Goal: Contribute content

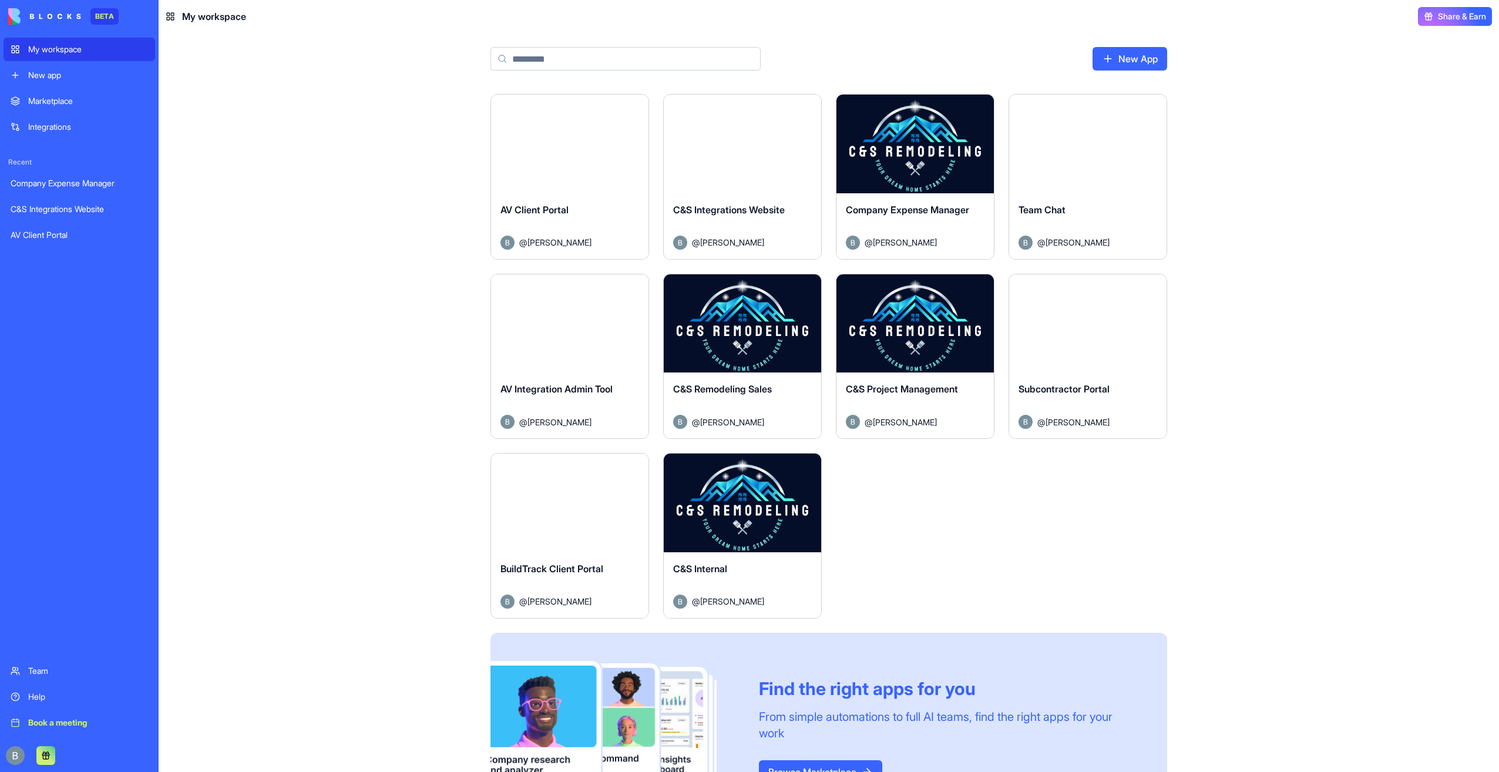
click at [758, 498] on button "Launch" at bounding box center [742, 502] width 88 height 23
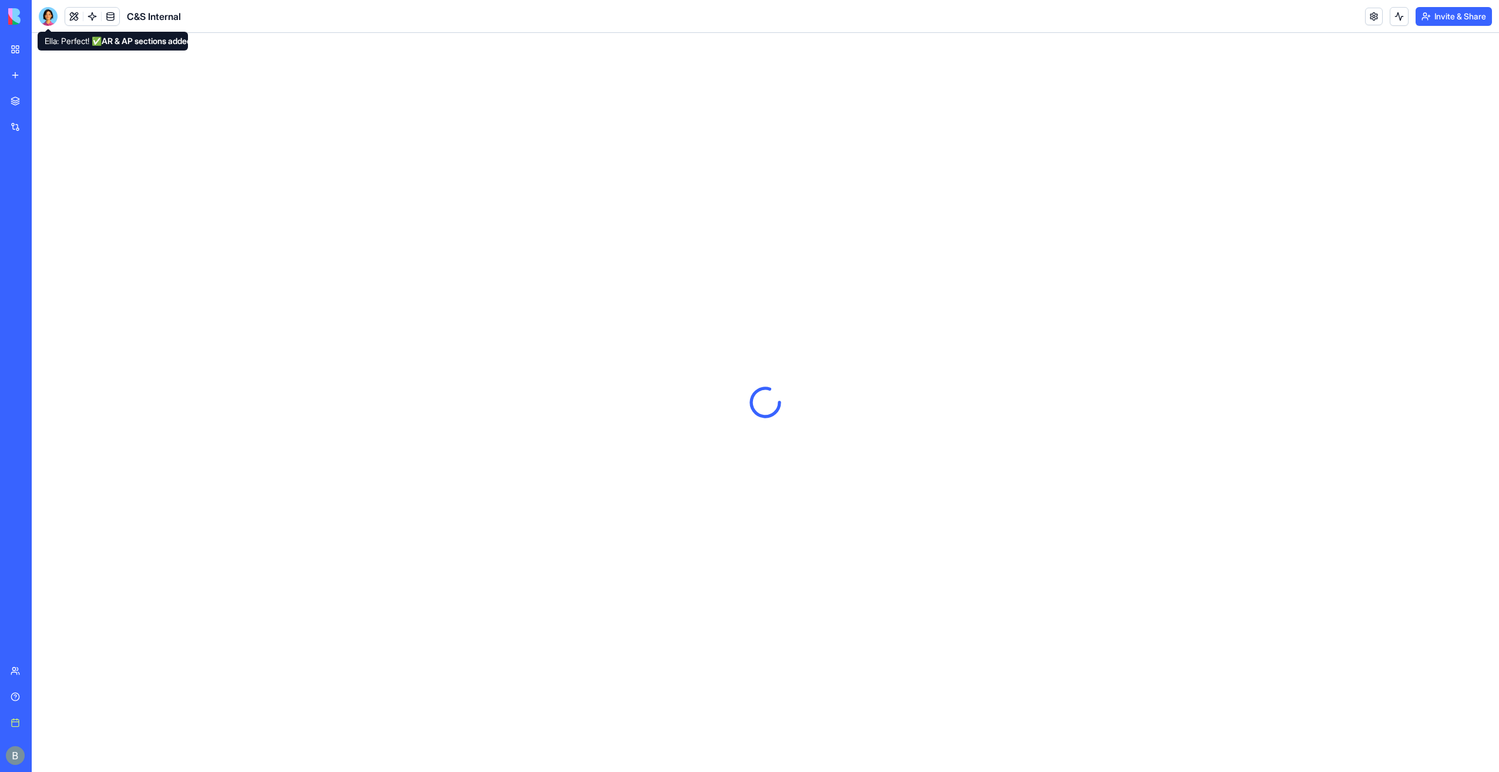
click at [61, 11] on div "C&S Internal" at bounding box center [110, 16] width 142 height 19
click at [51, 20] on div at bounding box center [48, 16] width 19 height 19
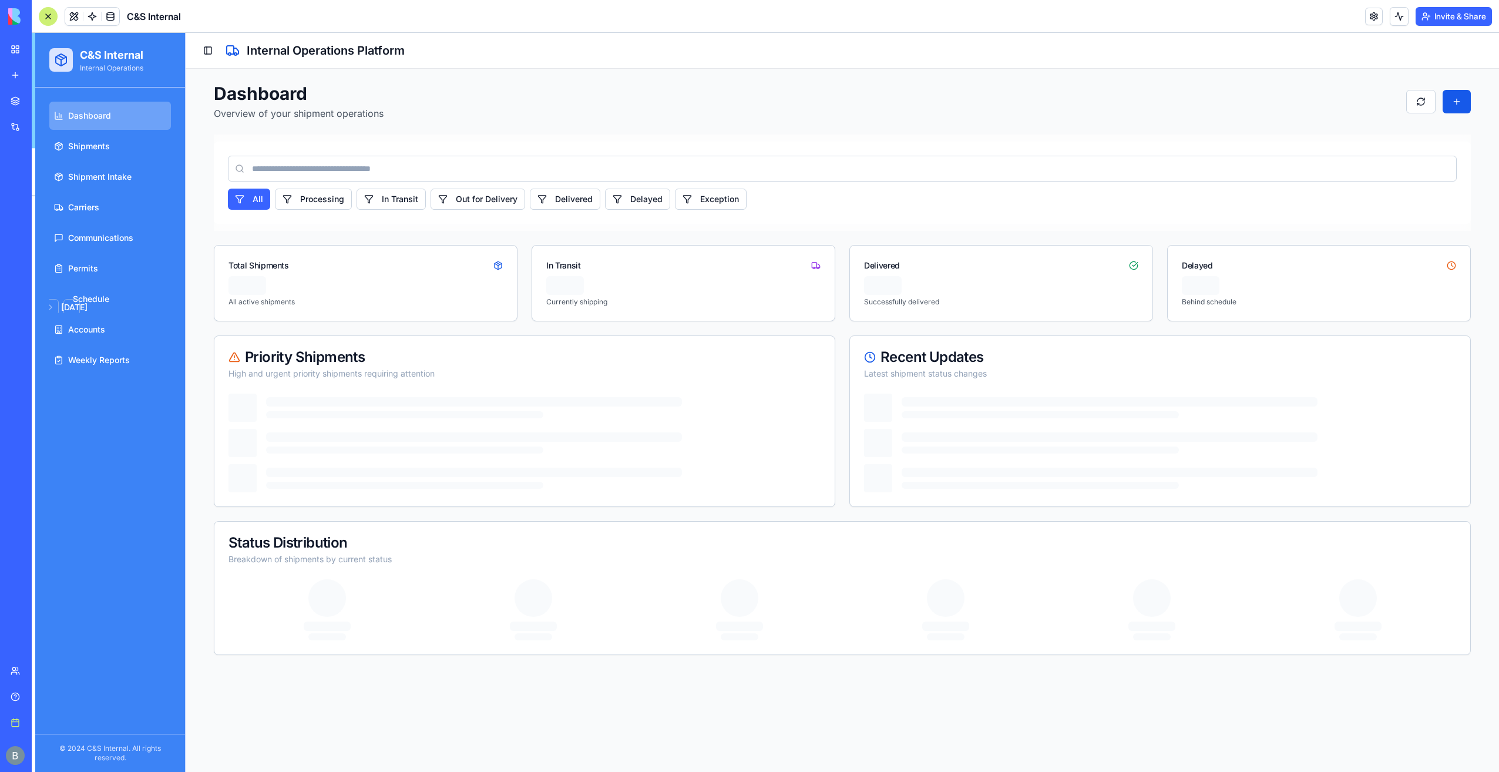
scroll to position [20955, 0]
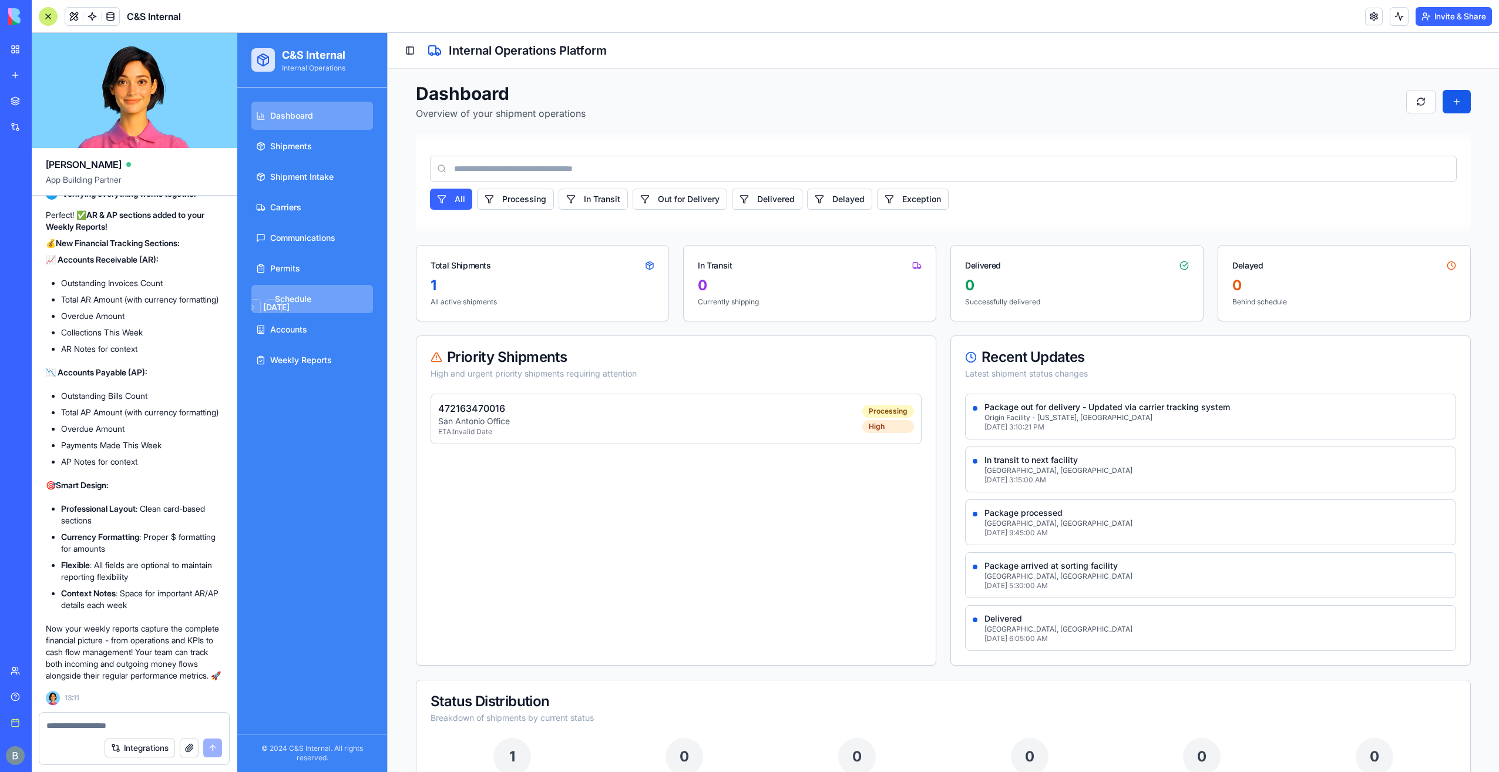
click at [319, 304] on link "[DATE] Su Mo Tu We Th Fr Sa 27 28 29 30 31 1 2 3 4 5 6 7 8 9 10 11 12 13 14 15 …" at bounding box center [312, 299] width 122 height 28
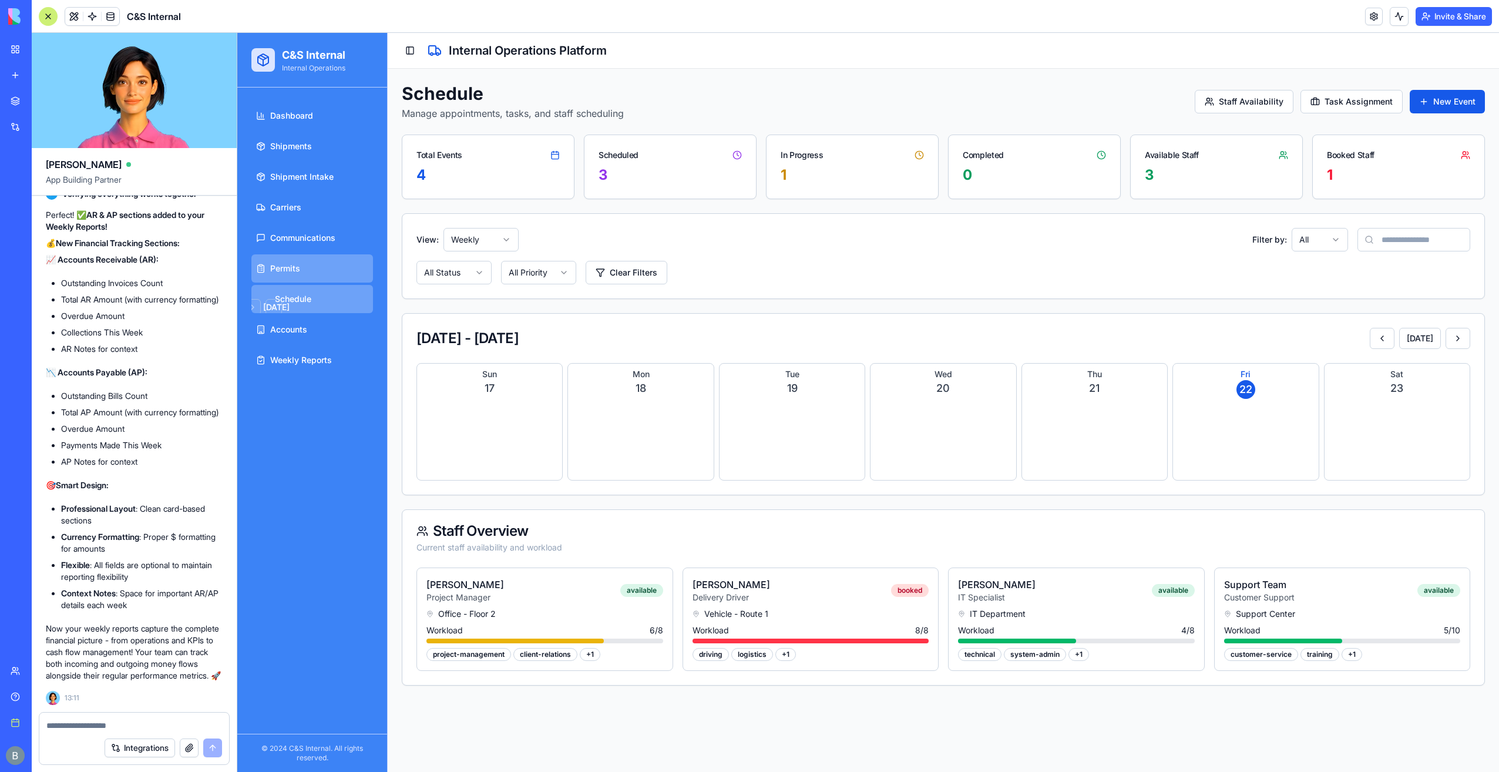
click at [291, 268] on span "Permits" at bounding box center [285, 269] width 30 height 12
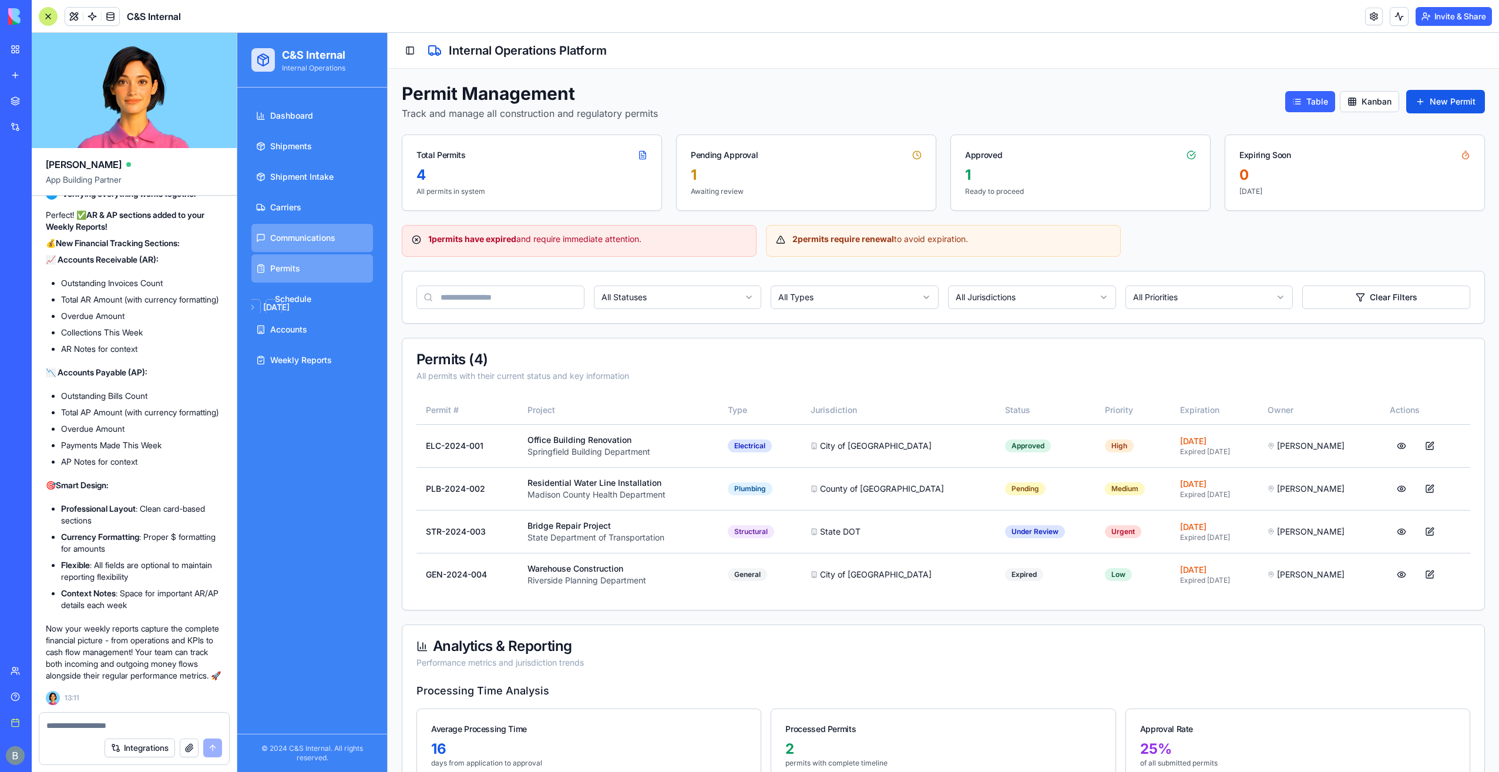
click at [307, 238] on span "Communications" at bounding box center [302, 238] width 65 height 12
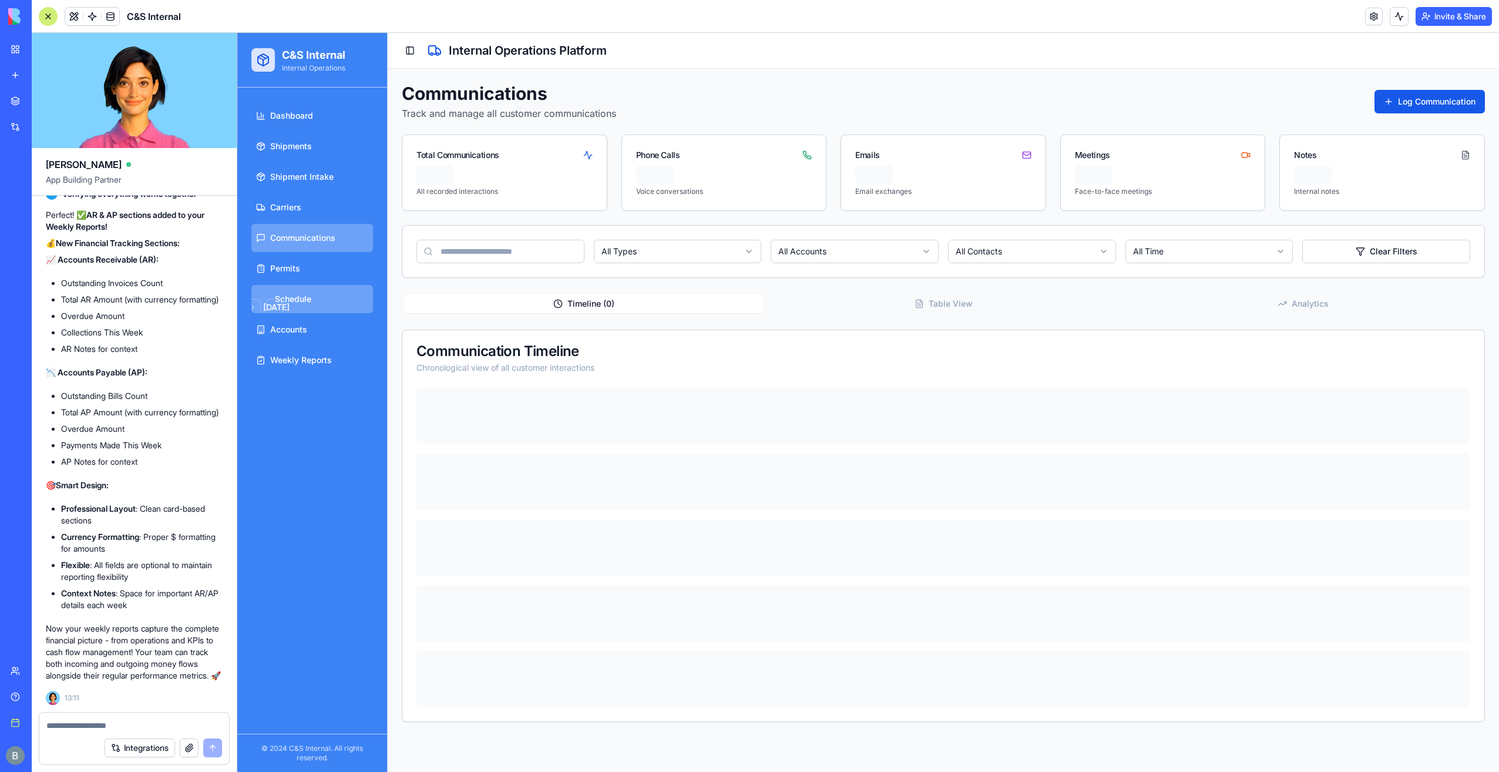
click at [306, 285] on link "[DATE] Su Mo Tu We Th Fr Sa 27 28 29 30 31 1 2 3 4 5 6 7 8 9 10 11 12 13 14 15 …" at bounding box center [312, 299] width 122 height 28
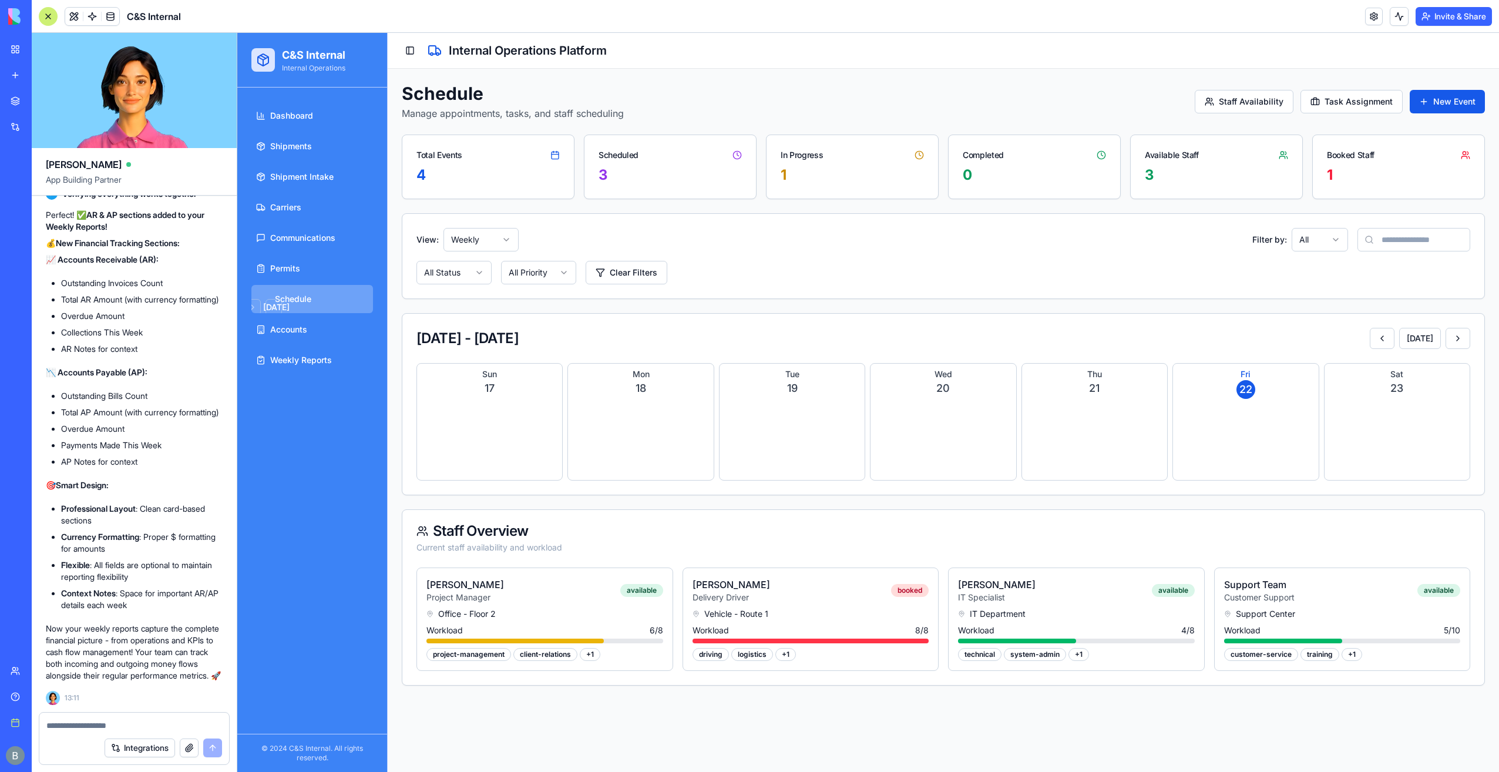
click at [144, 722] on textarea at bounding box center [134, 725] width 176 height 12
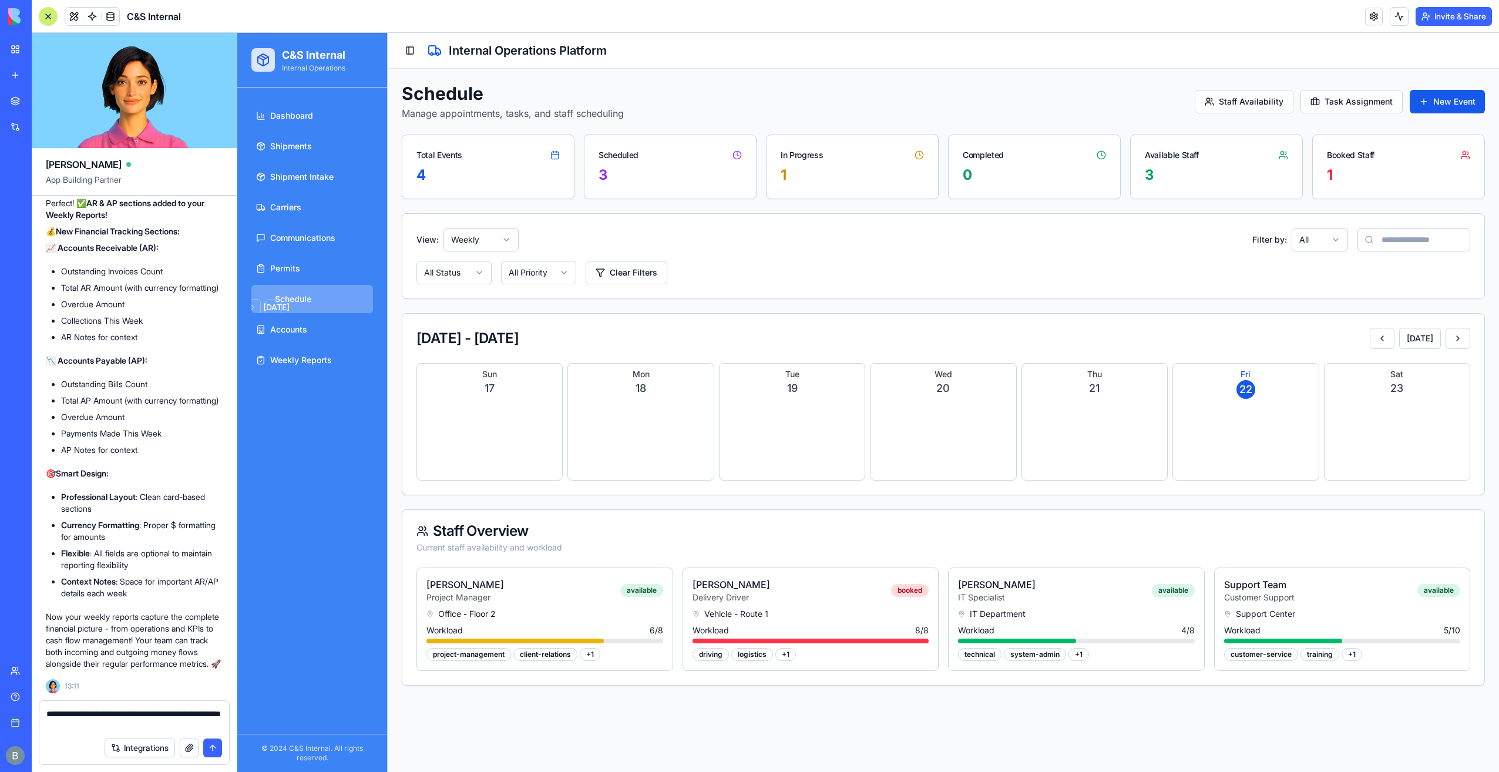
type textarea "**********"
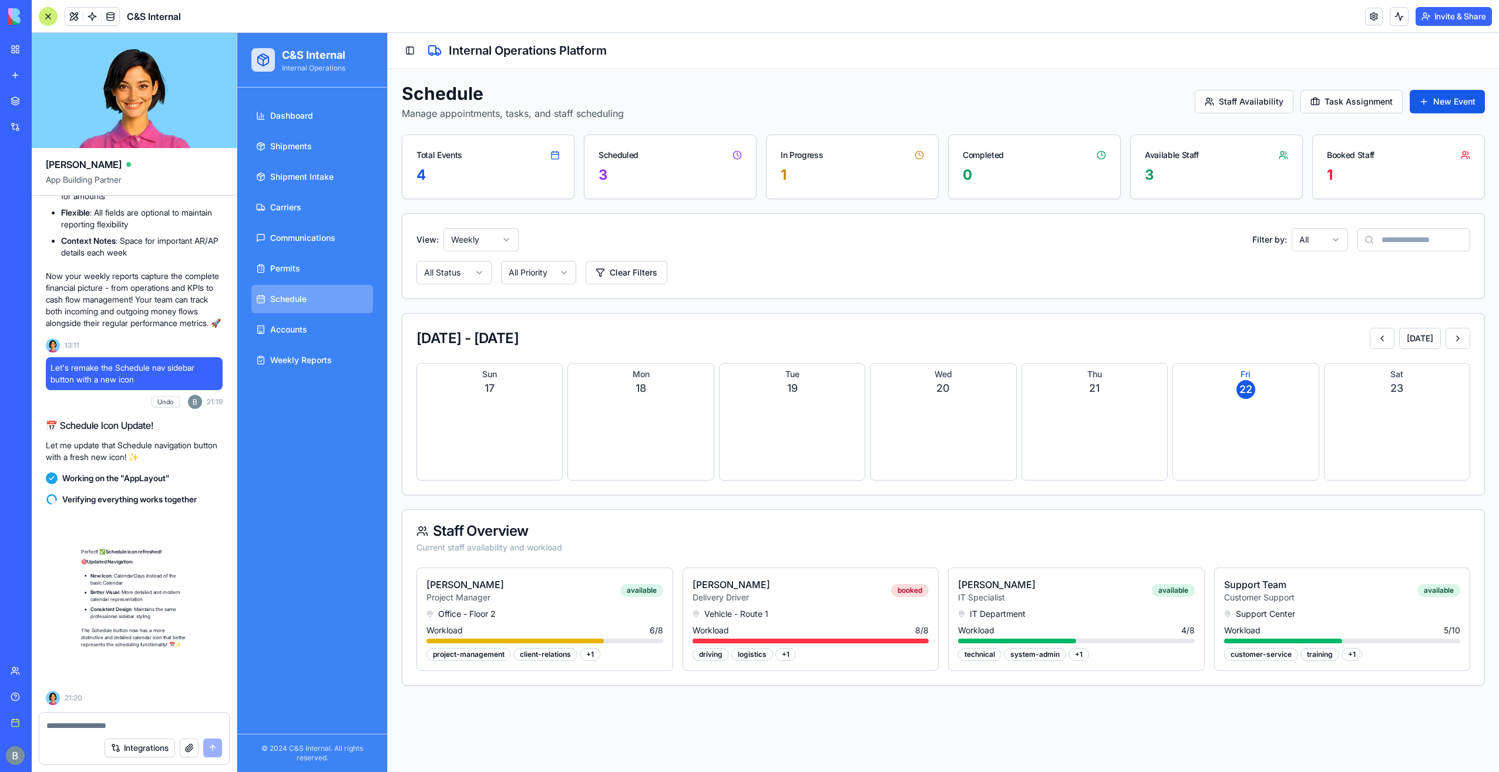
scroll to position [21319, 0]
